Goal: Transaction & Acquisition: Purchase product/service

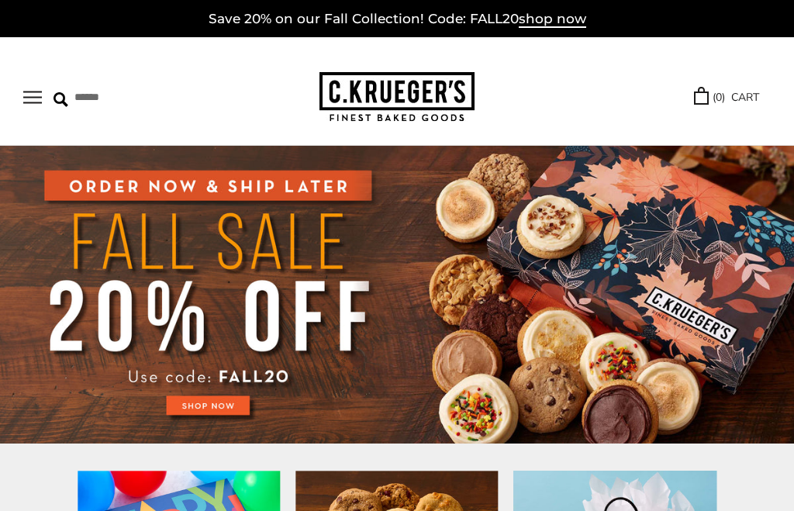
click at [37, 96] on button "Open navigation" at bounding box center [32, 97] width 19 height 13
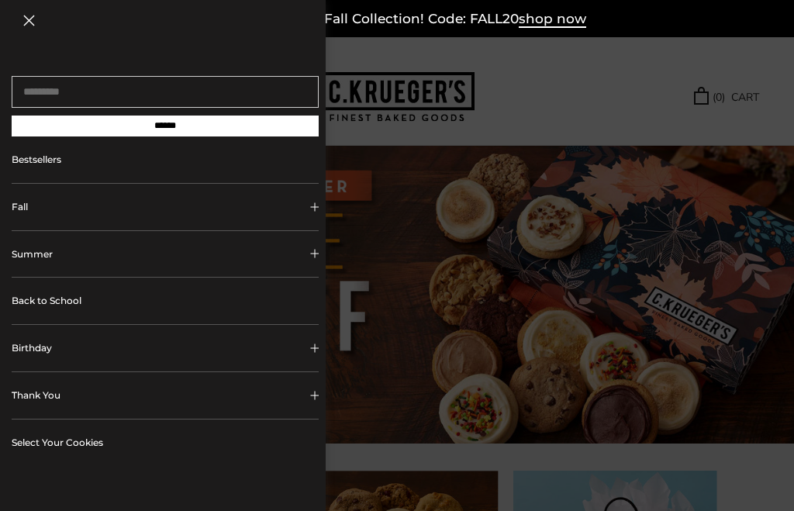
click at [56, 297] on link "Back to School" at bounding box center [165, 300] width 307 height 46
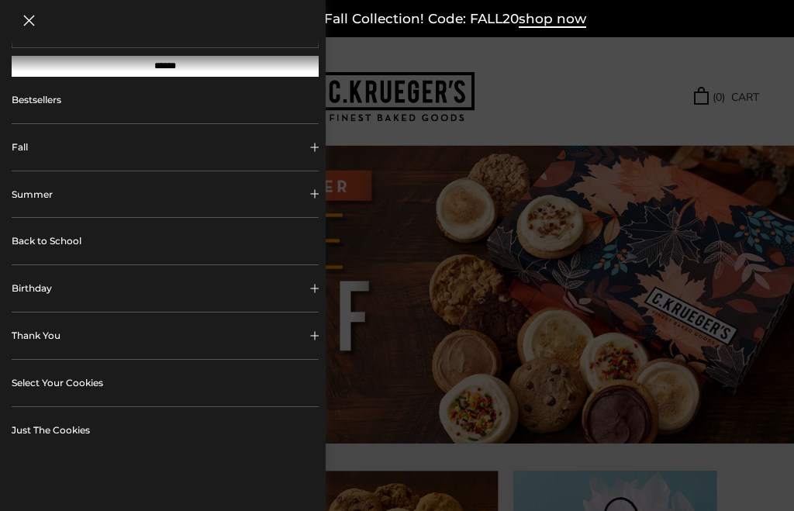
scroll to position [60, 0]
click at [43, 251] on link "Back to School" at bounding box center [165, 240] width 307 height 46
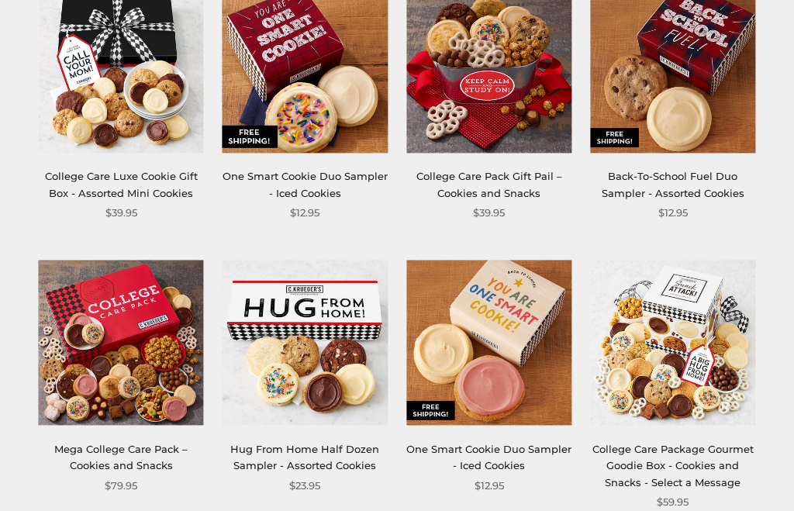
scroll to position [558, 0]
click at [257, 443] on link "Hug From Home Half Dozen Sampler - Assorted Cookies" at bounding box center [304, 457] width 149 height 29
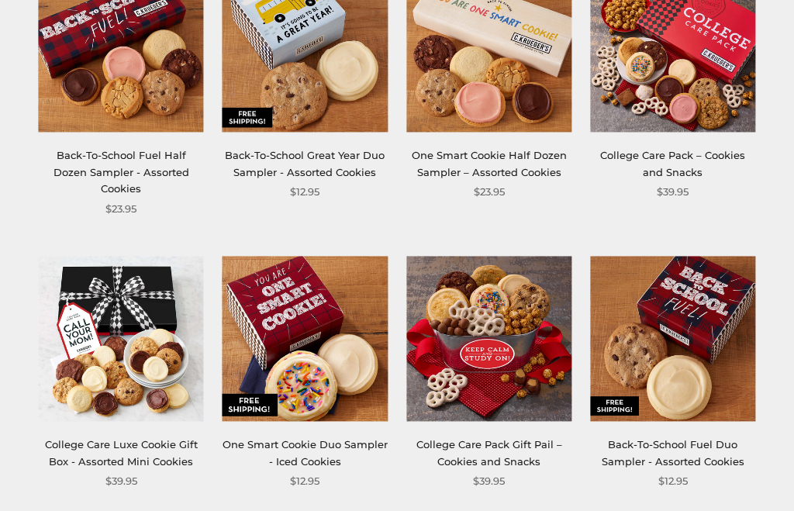
scroll to position [285, 0]
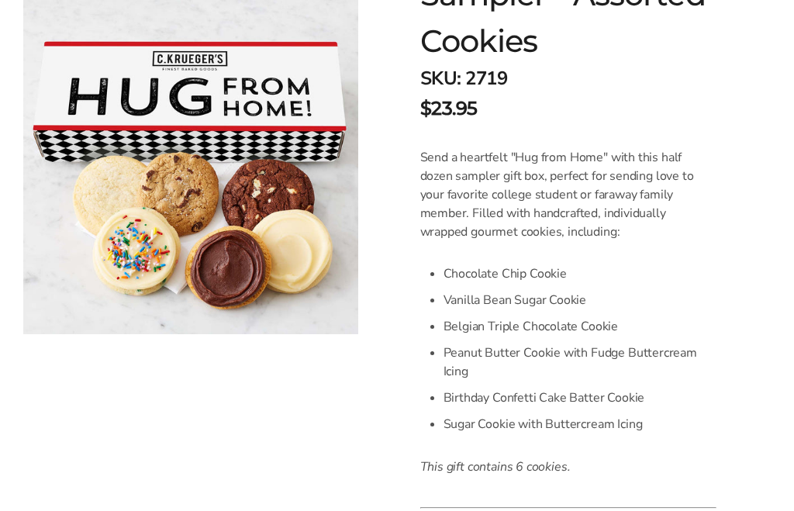
scroll to position [359, 0]
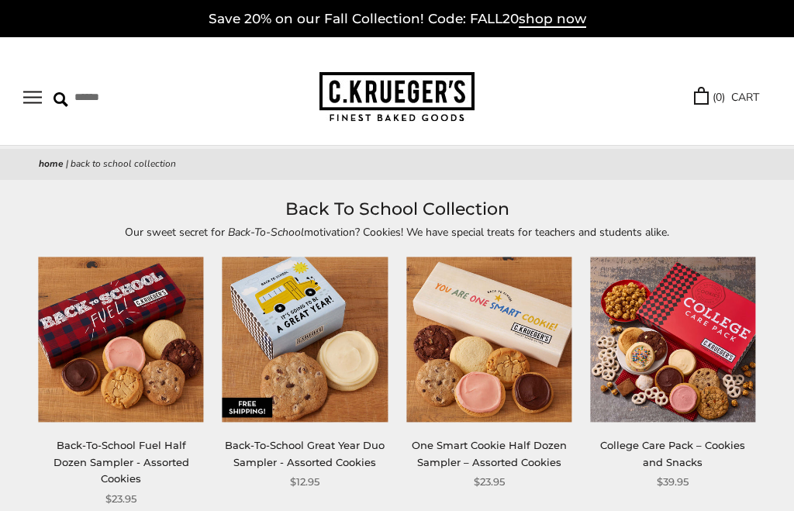
click at [40, 101] on button "Open navigation" at bounding box center [32, 97] width 19 height 13
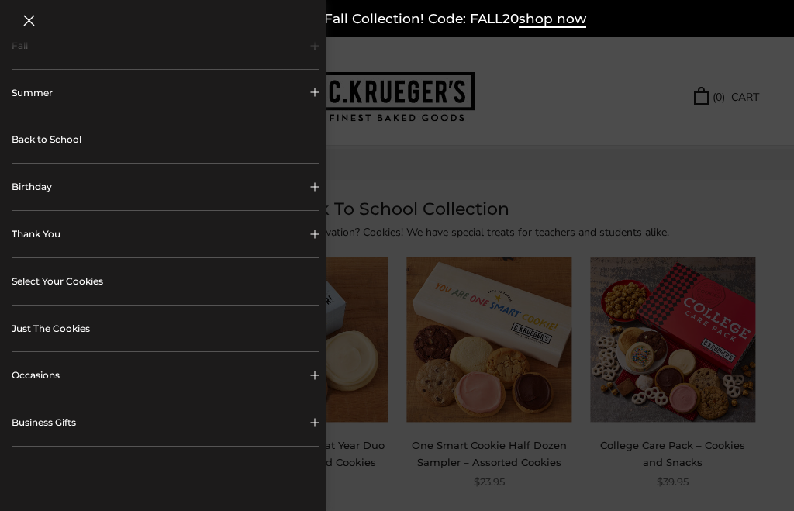
scroll to position [167, 0]
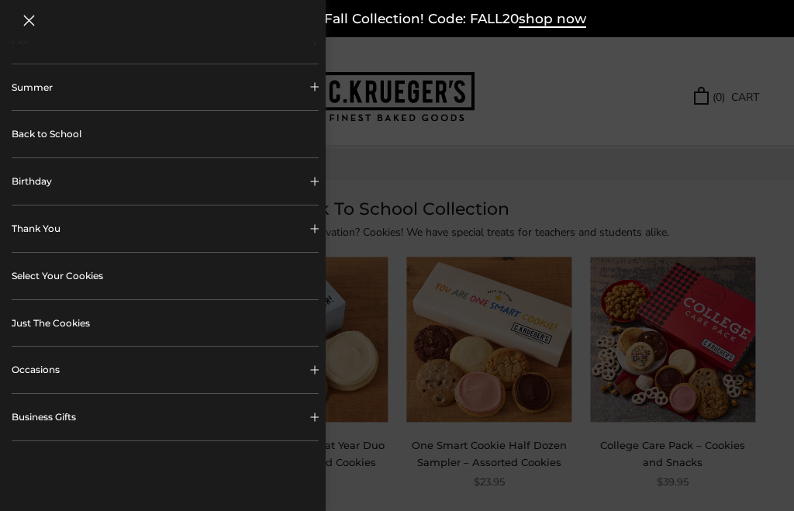
click at [41, 284] on link "Select Your Cookies" at bounding box center [165, 276] width 307 height 46
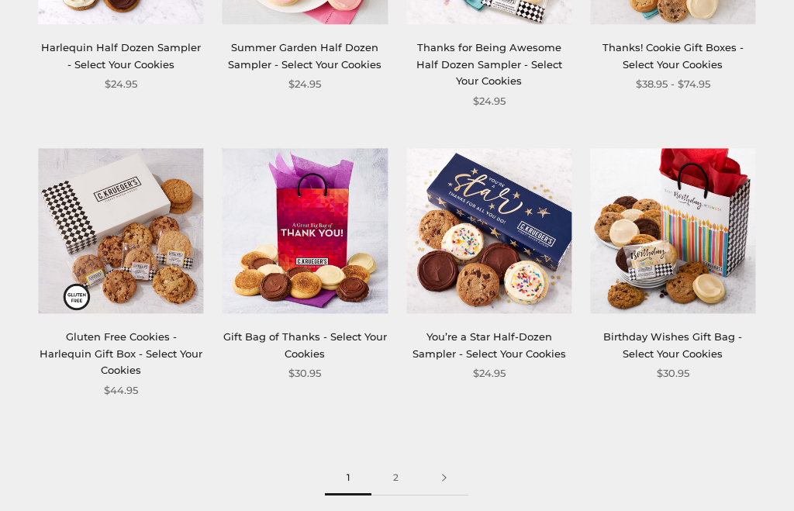
scroll to position [1561, 0]
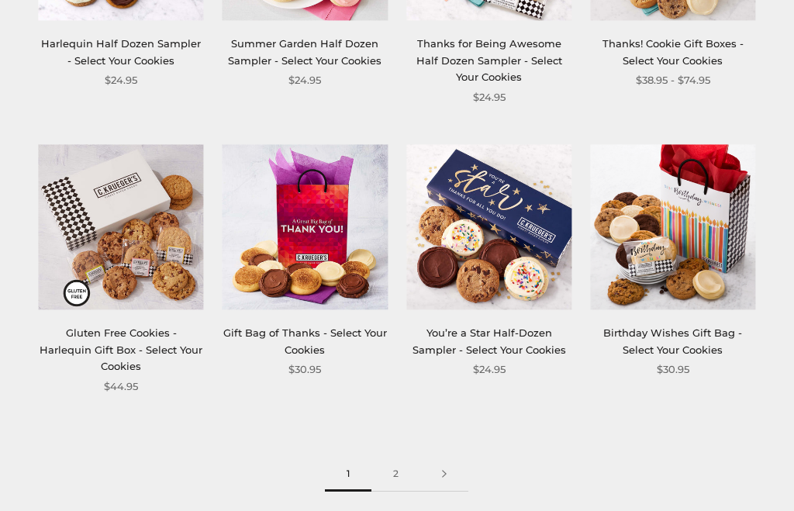
click at [406, 456] on link "2" at bounding box center [395, 473] width 49 height 35
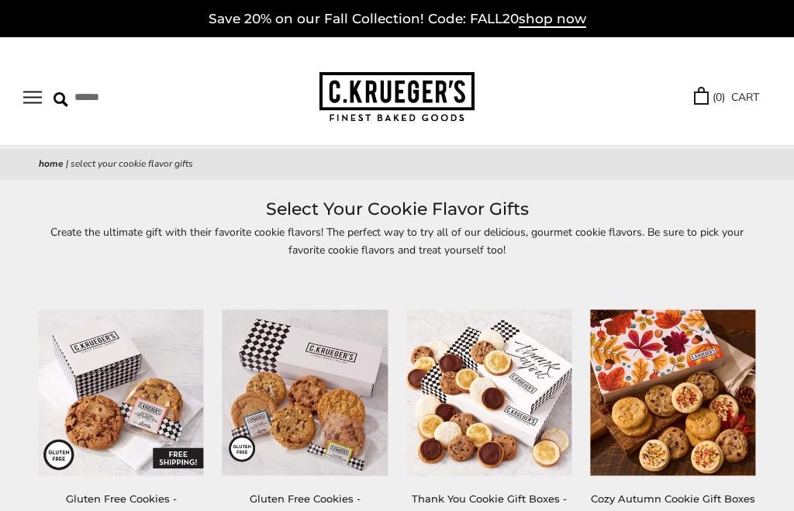
click at [34, 92] on button "Open navigation" at bounding box center [32, 97] width 19 height 13
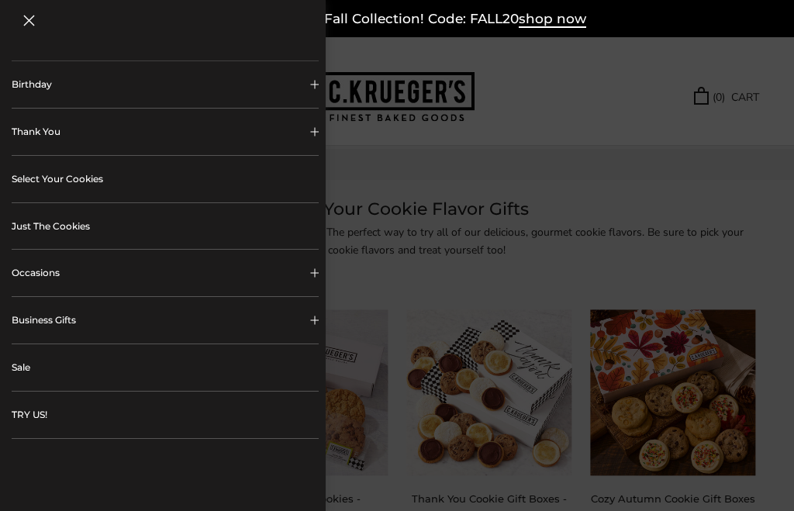
scroll to position [266, 0]
click at [61, 224] on link "Just The Cookies" at bounding box center [165, 224] width 307 height 46
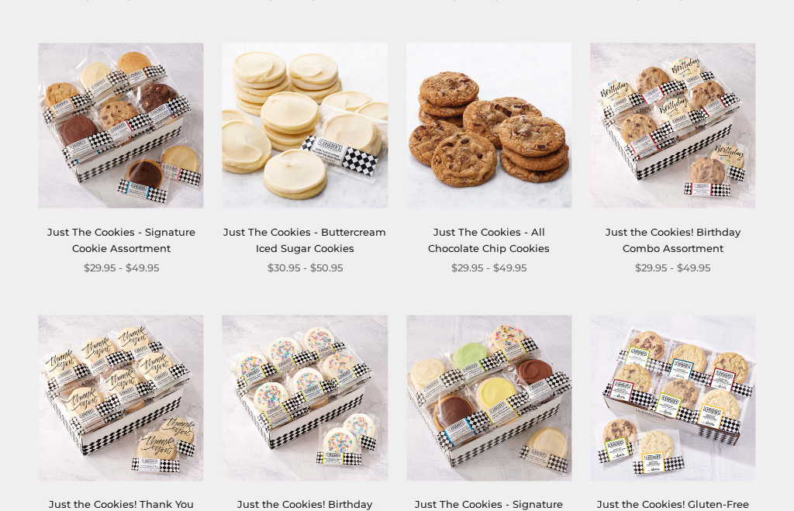
scroll to position [537, 0]
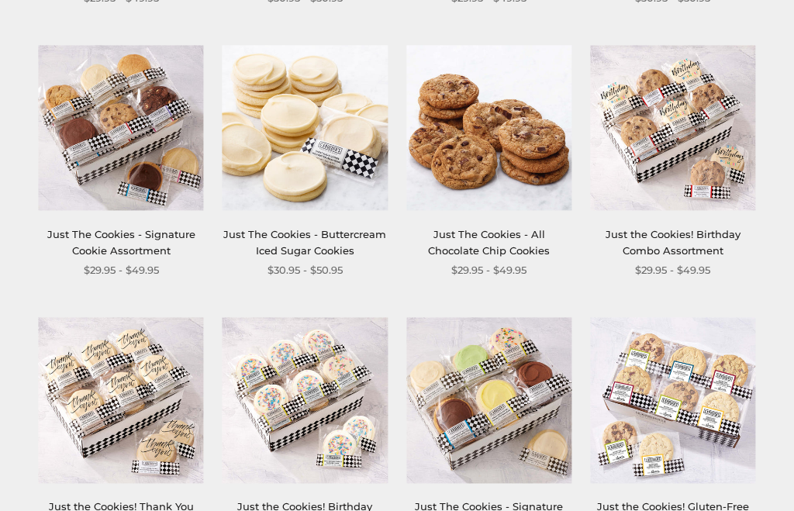
click at [701, 238] on link "Just the Cookies! Birthday Combo Assortment" at bounding box center [672, 242] width 135 height 29
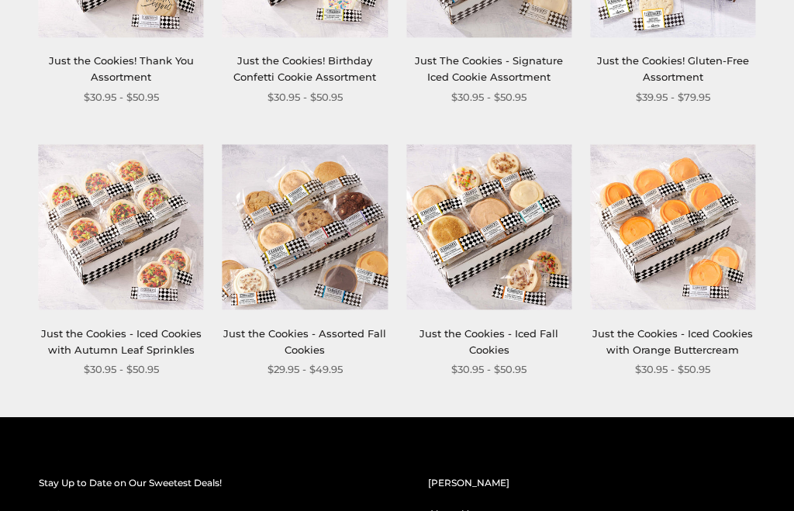
scroll to position [983, 0]
click at [336, 327] on link "Just the Cookies - Assorted Fall Cookies" at bounding box center [304, 341] width 163 height 29
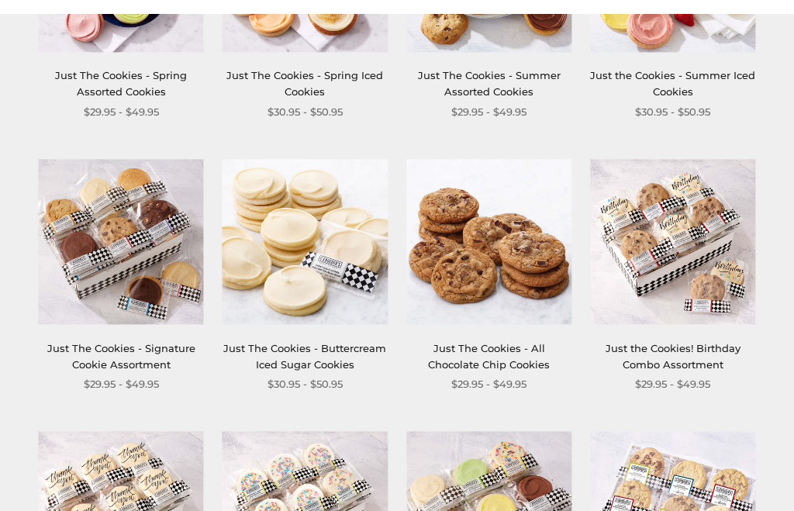
scroll to position [422, 0]
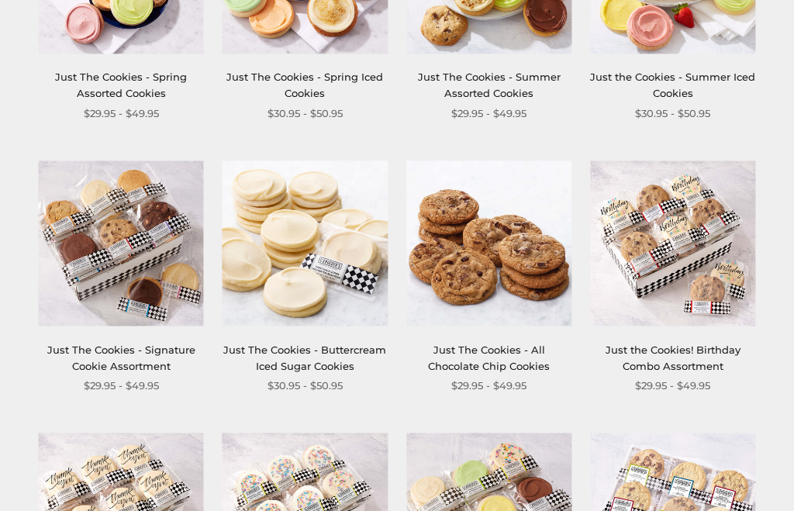
click at [694, 208] on img at bounding box center [672, 242] width 165 height 165
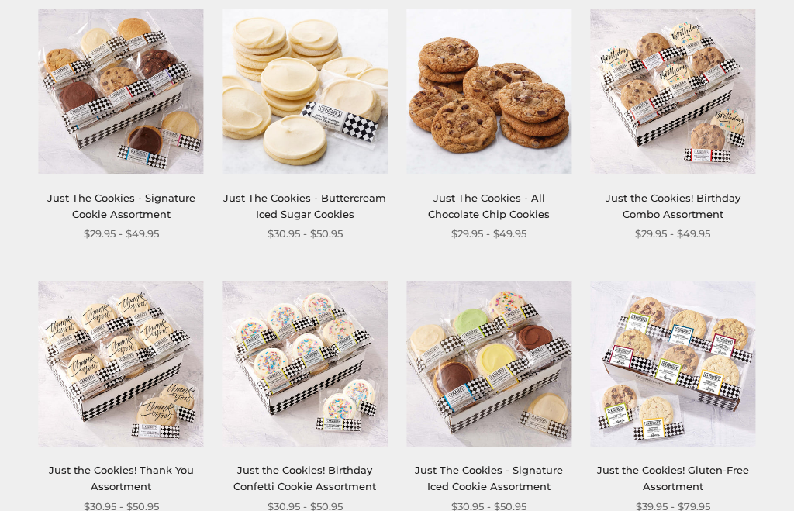
scroll to position [573, 0]
click at [73, 96] on img at bounding box center [121, 91] width 165 height 165
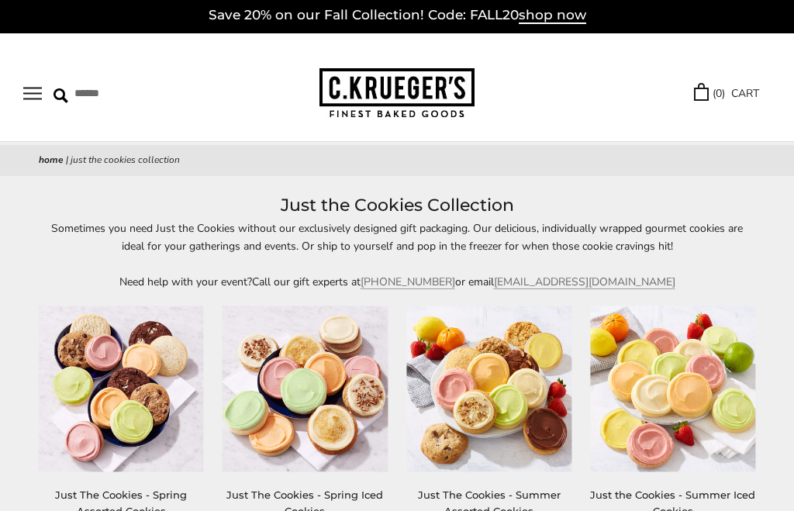
scroll to position [0, 0]
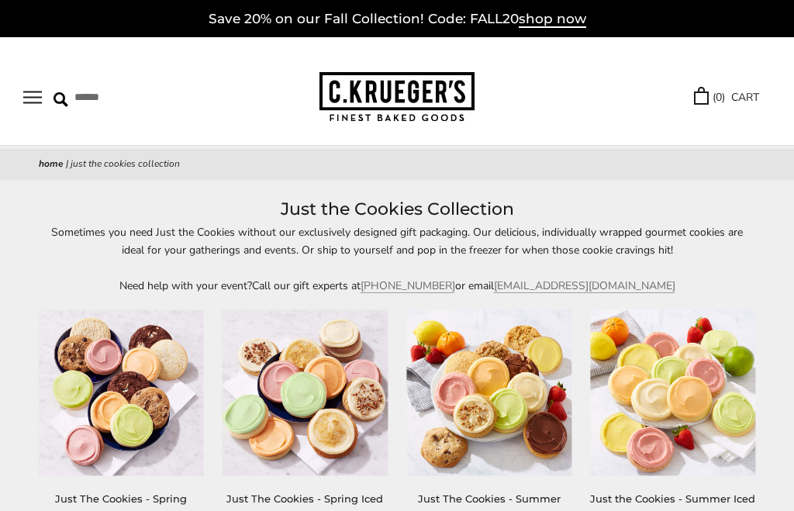
click at [38, 96] on button "Open navigation" at bounding box center [32, 97] width 19 height 13
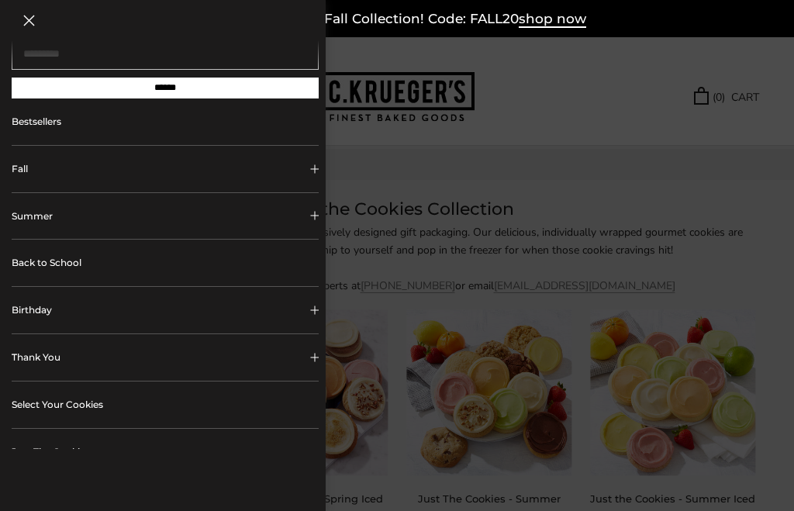
scroll to position [39, 0]
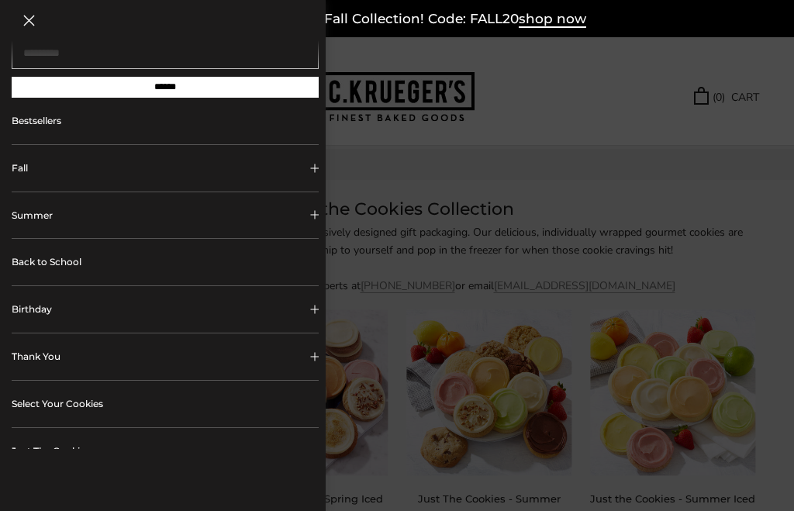
click at [72, 267] on link "Back to School" at bounding box center [165, 262] width 307 height 46
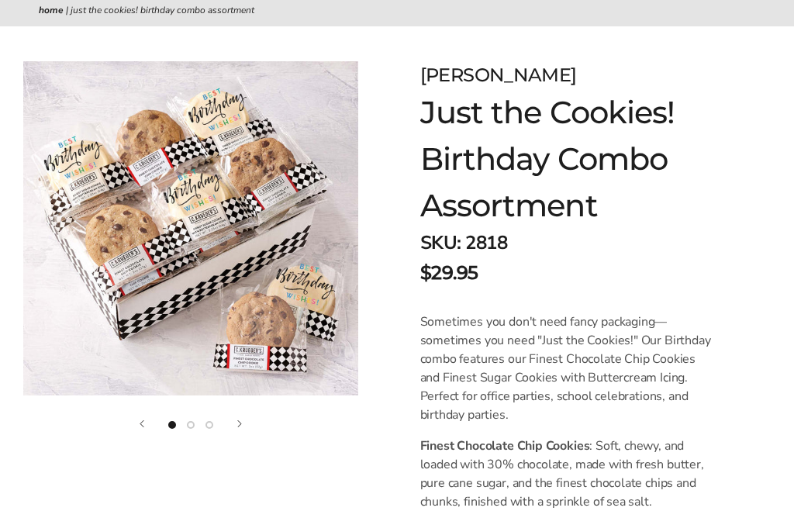
scroll to position [151, 0]
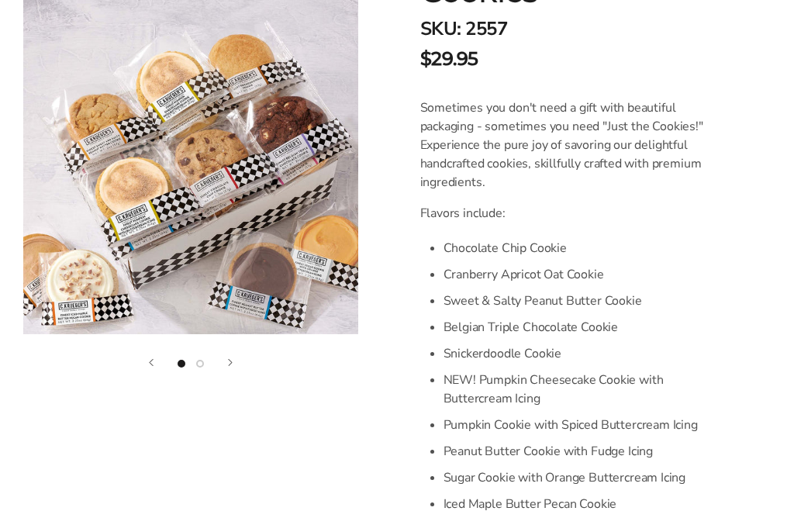
scroll to position [370, 0]
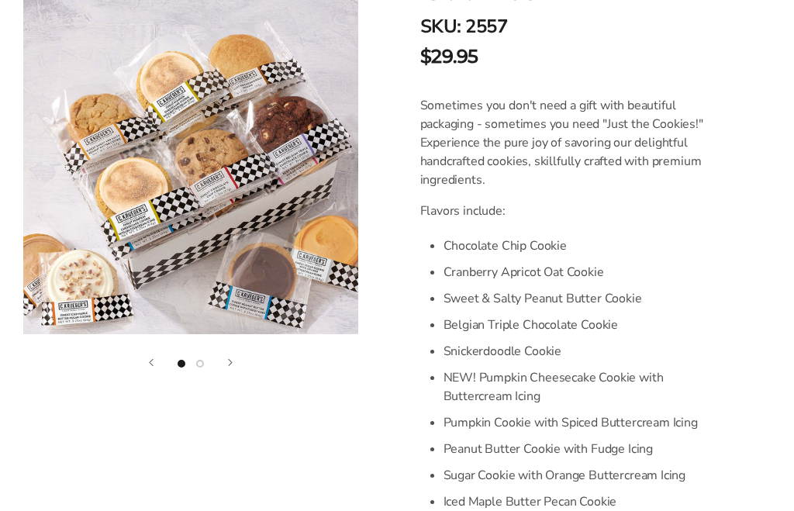
click at [294, 229] on img at bounding box center [190, 167] width 335 height 335
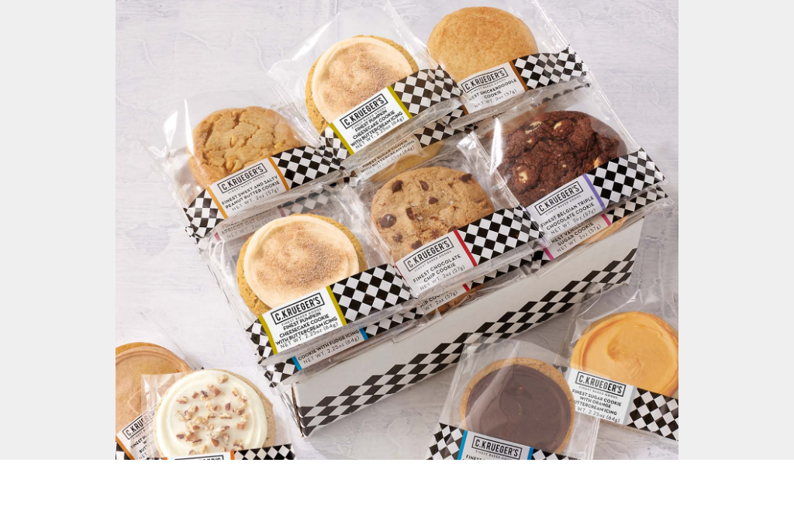
scroll to position [422, 0]
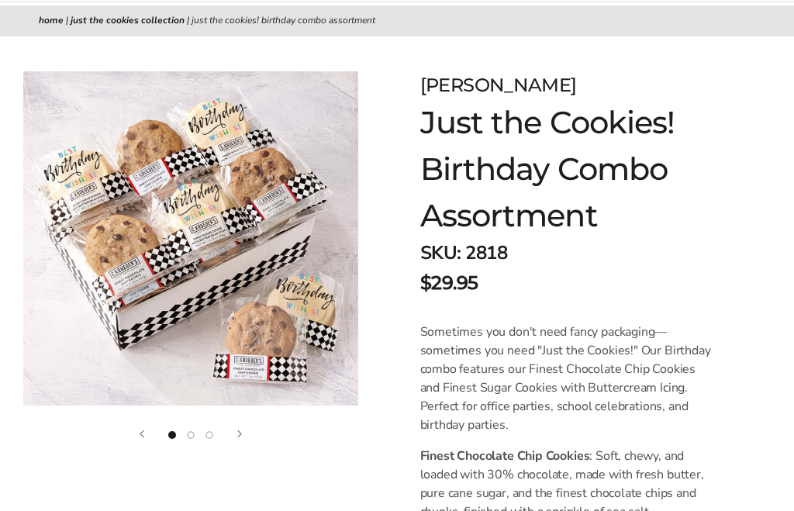
scroll to position [143, 0]
click at [256, 233] on img at bounding box center [190, 238] width 335 height 335
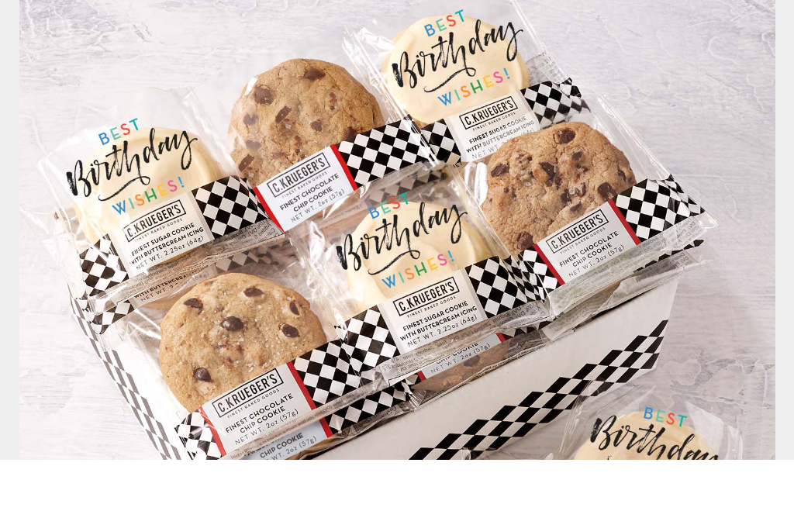
scroll to position [195, 0]
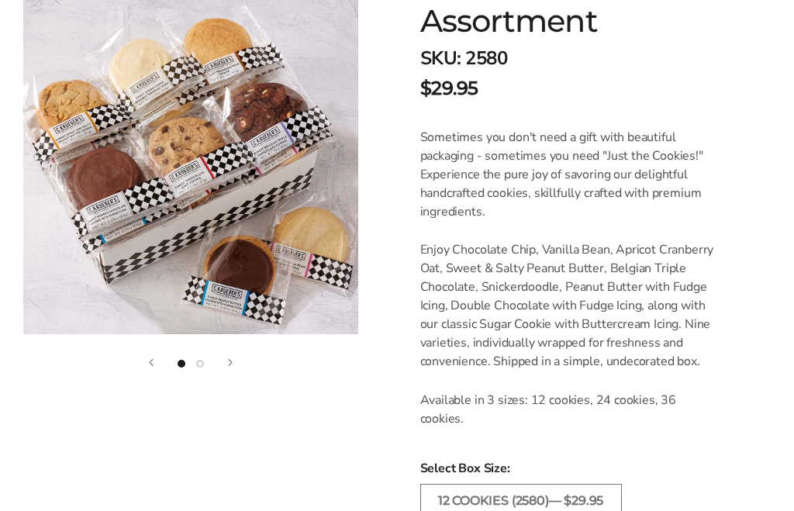
scroll to position [338, 0]
click at [263, 218] on img at bounding box center [190, 167] width 335 height 335
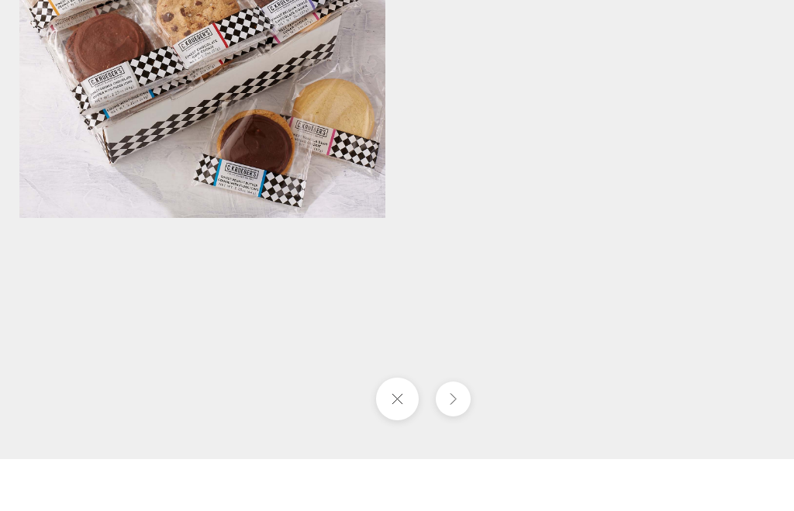
scroll to position [390, 0]
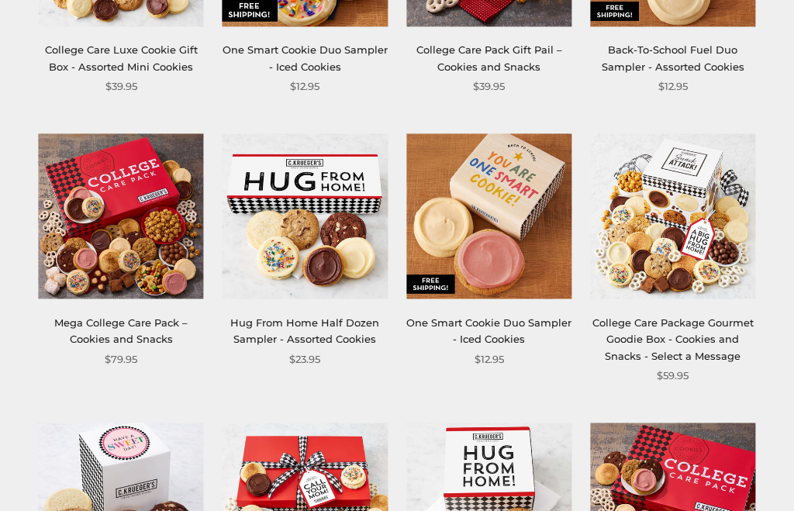
scroll to position [691, 0]
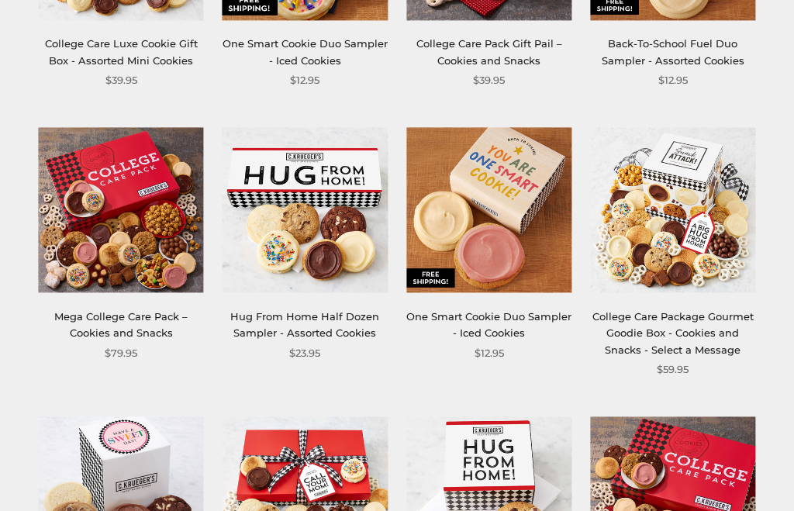
click at [236, 222] on img at bounding box center [304, 210] width 165 height 165
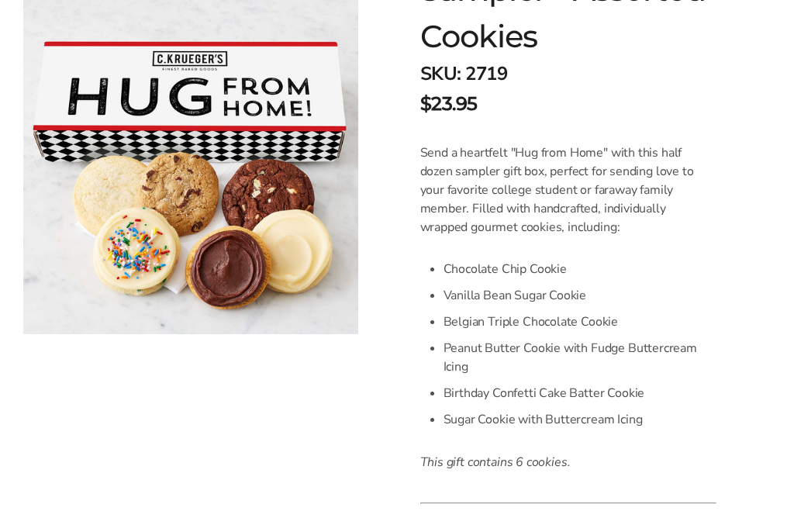
scroll to position [368, 0]
